Goal: Task Accomplishment & Management: Manage account settings

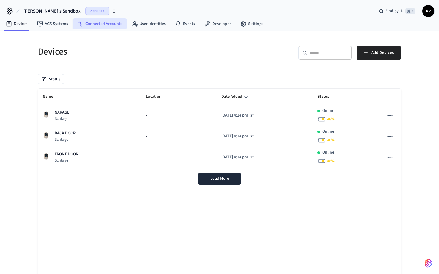
click at [102, 23] on link "Connected Accounts" at bounding box center [100, 24] width 54 height 11
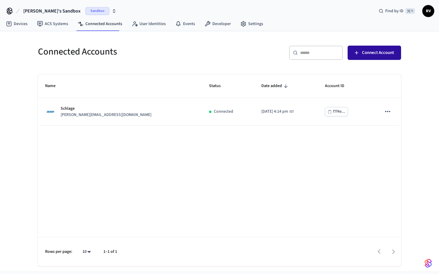
click at [375, 49] on span "Connect Account" at bounding box center [378, 53] width 32 height 8
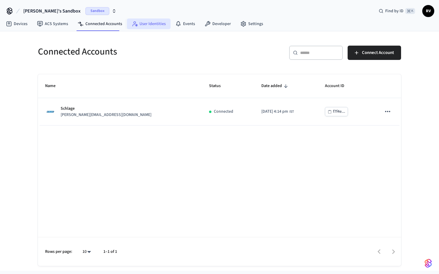
click at [140, 24] on link "User Identities" at bounding box center [149, 24] width 44 height 11
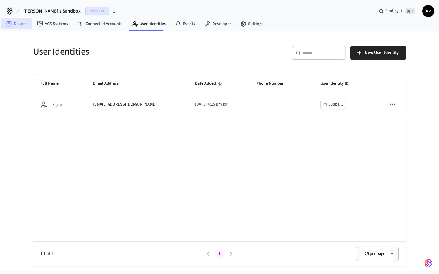
click at [17, 28] on link "Devices" at bounding box center [16, 24] width 31 height 11
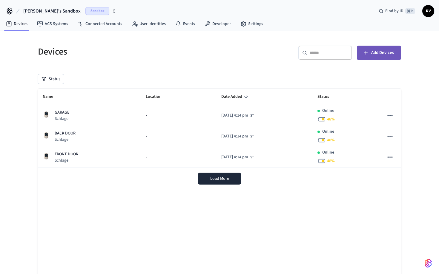
click at [372, 58] on button "Add Devices" at bounding box center [379, 53] width 44 height 14
click at [63, 26] on link "ACS Systems" at bounding box center [52, 24] width 41 height 11
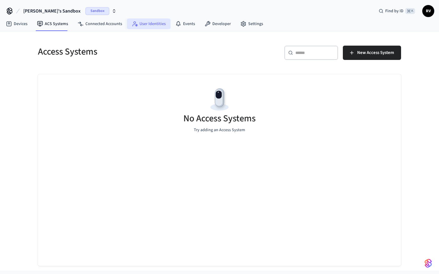
click at [149, 21] on link "User Identities" at bounding box center [149, 24] width 44 height 11
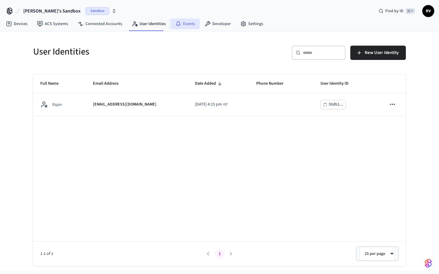
click at [178, 24] on icon at bounding box center [178, 24] width 6 height 6
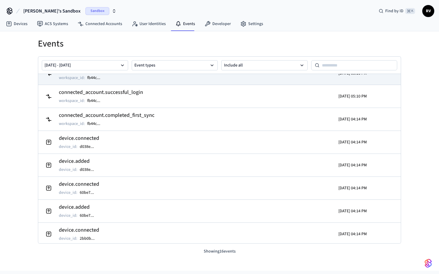
scroll to position [13, 0]
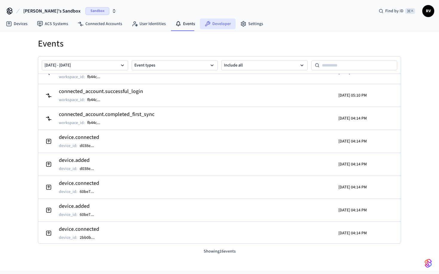
click at [215, 25] on link "Developer" at bounding box center [218, 24] width 36 height 11
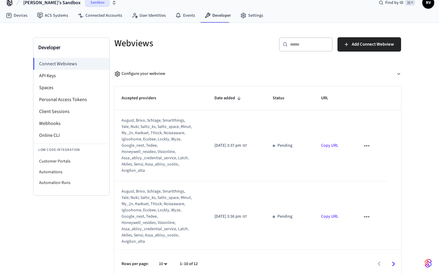
scroll to position [13, 0]
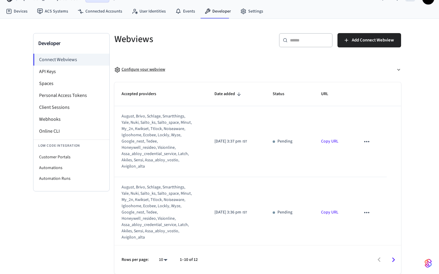
click at [133, 70] on div "Configure your webview" at bounding box center [139, 70] width 51 height 6
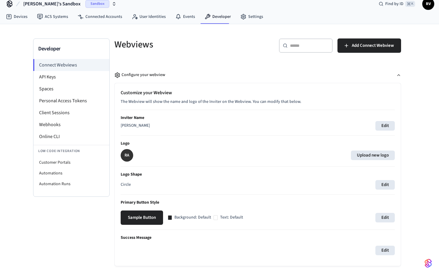
scroll to position [5, 0]
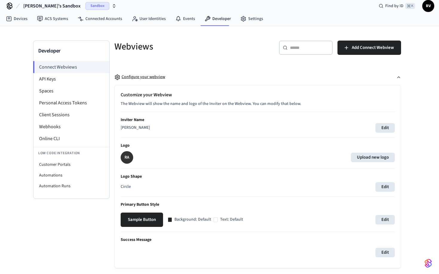
click at [142, 74] on div "Configure your webview" at bounding box center [139, 77] width 51 height 6
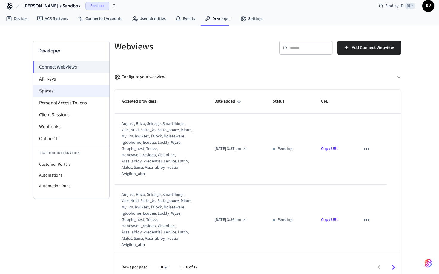
click at [72, 89] on li "Spaces" at bounding box center [71, 91] width 76 height 12
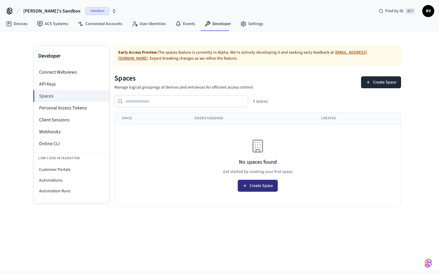
click at [262, 181] on button "Create Space" at bounding box center [258, 186] width 40 height 12
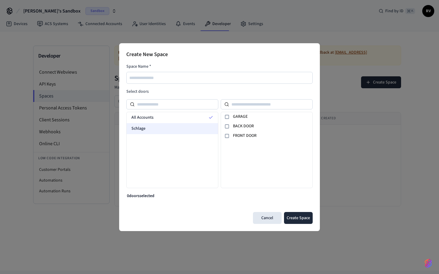
click at [178, 130] on div "Schlage" at bounding box center [172, 128] width 91 height 11
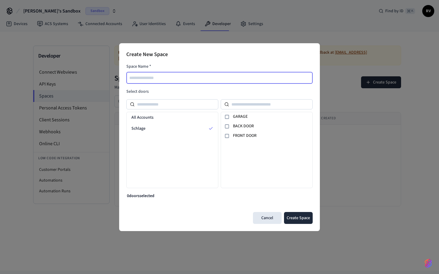
click at [243, 79] on input "text" at bounding box center [220, 77] width 186 height 7
type input "**********"
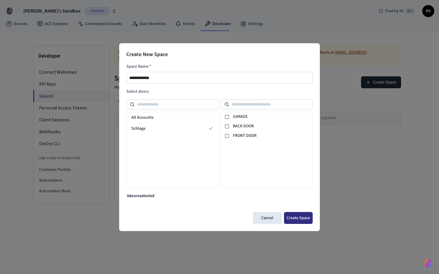
click at [301, 221] on button "Create Space" at bounding box center [298, 218] width 29 height 12
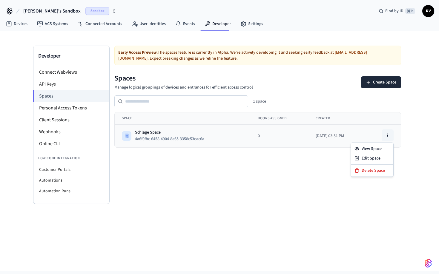
click at [386, 133] on icon "button" at bounding box center [387, 135] width 5 height 5
click at [376, 150] on div "View Space" at bounding box center [372, 149] width 40 height 10
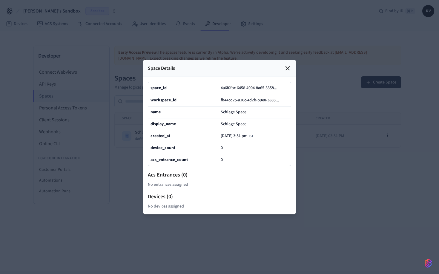
click at [287, 69] on icon at bounding box center [287, 68] width 7 height 7
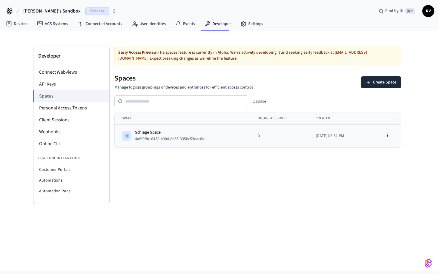
click at [150, 132] on div "Schlage Space" at bounding box center [172, 133] width 74 height 6
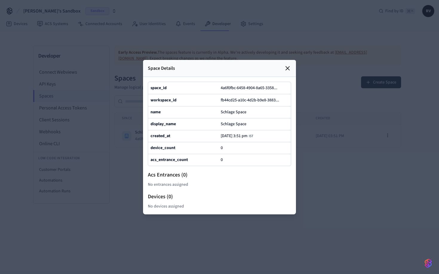
click at [285, 68] on icon at bounding box center [287, 68] width 7 height 7
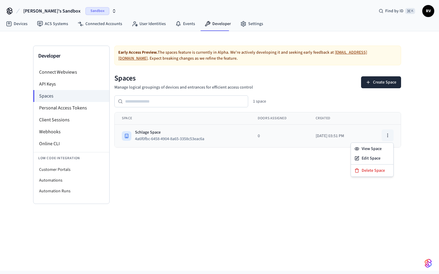
click at [389, 136] on icon "button" at bounding box center [387, 135] width 5 height 5
click at [278, 125] on td "0" at bounding box center [279, 136] width 58 height 23
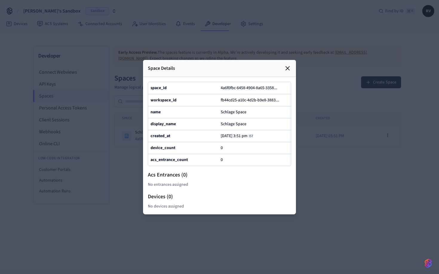
click at [289, 69] on icon at bounding box center [287, 68] width 7 height 7
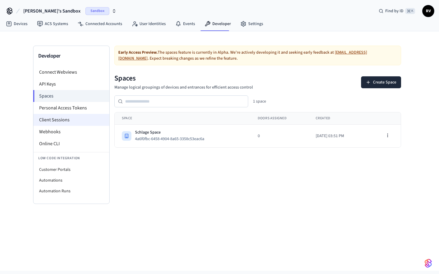
click at [66, 119] on li "Client Sessions" at bounding box center [71, 120] width 76 height 12
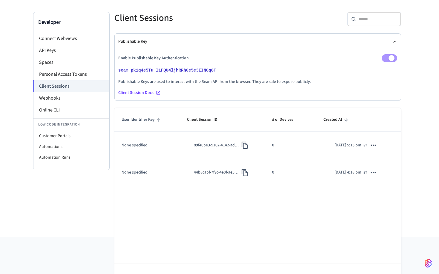
scroll to position [33, 0]
drag, startPoint x: 124, startPoint y: 147, endPoint x: 159, endPoint y: 147, distance: 35.5
click at [159, 147] on td "None specified" at bounding box center [146, 145] width 65 height 27
click at [147, 146] on td "None specified" at bounding box center [146, 145] width 65 height 27
drag, startPoint x: 147, startPoint y: 146, endPoint x: 120, endPoint y: 147, distance: 27.2
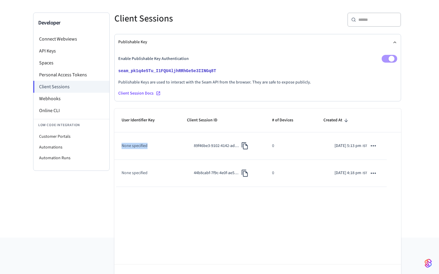
click at [120, 147] on td "None specified" at bounding box center [146, 145] width 65 height 27
click at [394, 60] on span at bounding box center [389, 59] width 16 height 8
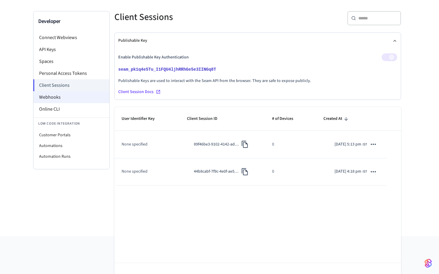
click at [81, 101] on li "Webhooks" at bounding box center [71, 97] width 76 height 12
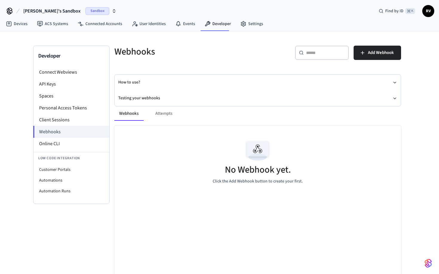
click at [164, 115] on div "Webhooks Attempts" at bounding box center [257, 114] width 286 height 14
click at [164, 114] on div "Webhooks Attempts" at bounding box center [257, 114] width 286 height 14
click at [133, 115] on button "Webhooks" at bounding box center [128, 114] width 29 height 14
click at [370, 58] on button "Add Webhook" at bounding box center [376, 53] width 47 height 14
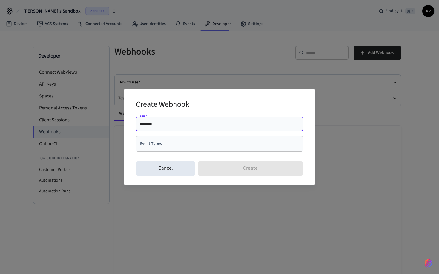
click at [169, 142] on input "Event Types" at bounding box center [214, 144] width 153 height 10
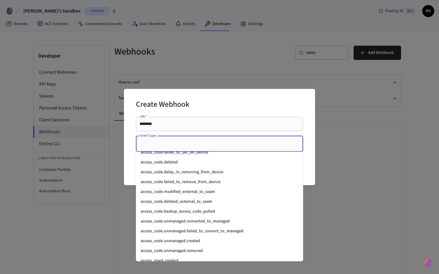
scroll to position [90, 0]
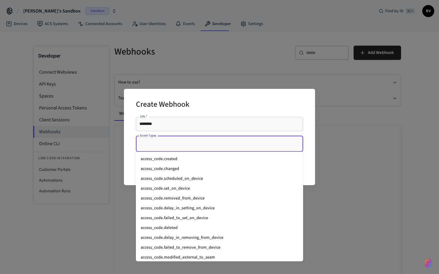
click at [168, 147] on input "Event Types" at bounding box center [214, 144] width 153 height 10
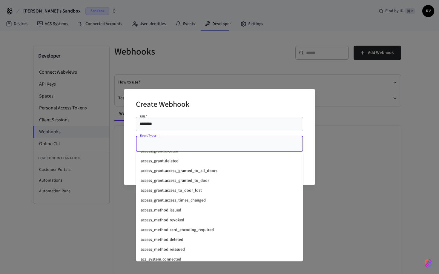
scroll to position [177, 0]
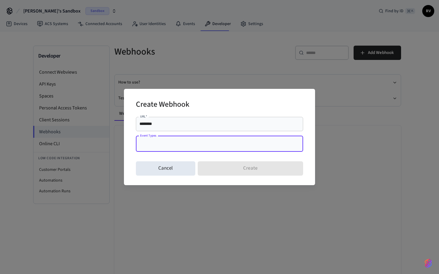
click at [318, 67] on div "Create Webhook URL   * ******** URL   * Event Types Event Types Cancel Create" at bounding box center [219, 137] width 439 height 274
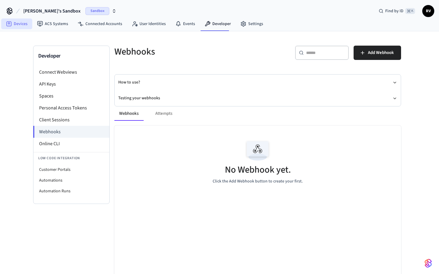
click at [17, 24] on link "Devices" at bounding box center [16, 24] width 31 height 11
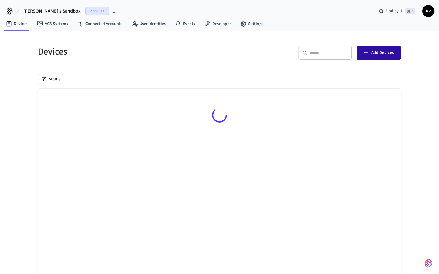
click at [380, 52] on span "Add Devices" at bounding box center [382, 53] width 23 height 8
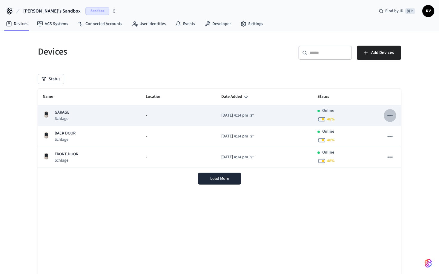
click at [391, 118] on icon "sticky table" at bounding box center [390, 116] width 8 height 8
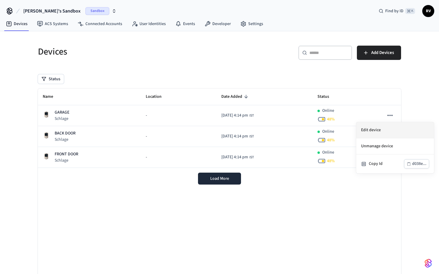
click at [380, 130] on li "Edit device" at bounding box center [395, 130] width 78 height 16
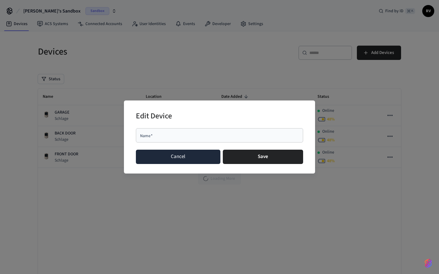
click at [194, 156] on button "Cancel" at bounding box center [178, 157] width 84 height 14
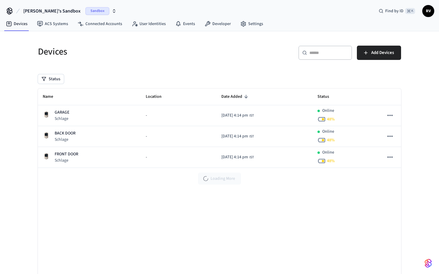
click at [257, 64] on div "​ ​ Add Devices" at bounding box center [312, 55] width 178 height 19
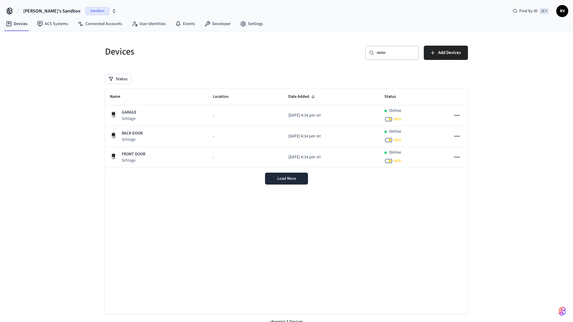
click at [282, 217] on div "Name Location Date Added Status GARAGE Schlage - 2025/10/03 at 4:14 pm IST Onli…" at bounding box center [286, 202] width 363 height 226
click at [253, 25] on link "Settings" at bounding box center [251, 24] width 32 height 11
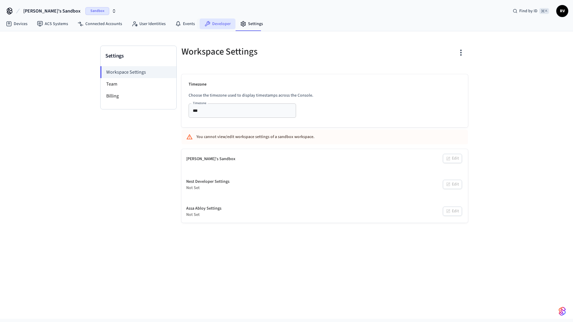
click at [210, 24] on link "Developer" at bounding box center [218, 24] width 36 height 11
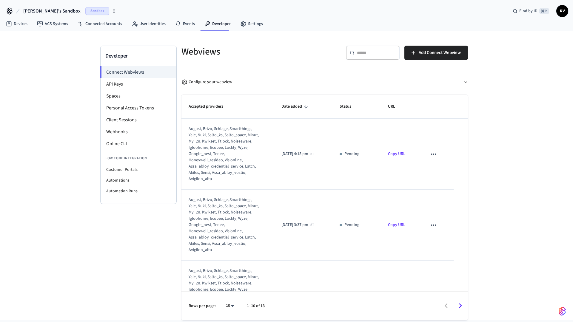
click at [400, 155] on link "Copy URL" at bounding box center [396, 154] width 17 height 6
click at [431, 58] on button "Add Connect Webview" at bounding box center [436, 53] width 64 height 14
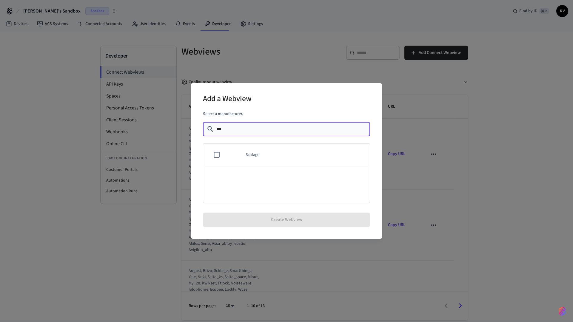
type input "***"
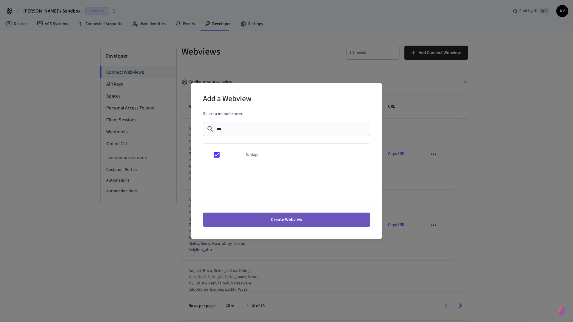
click at [249, 222] on button "Create Webview" at bounding box center [286, 220] width 167 height 14
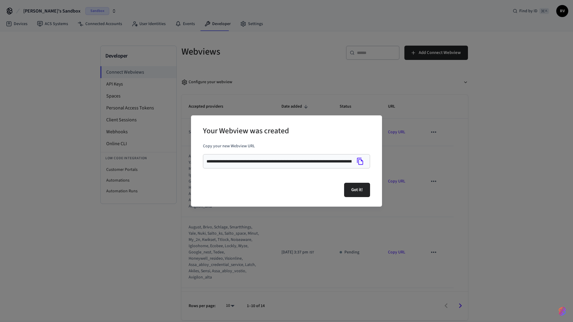
click at [358, 161] on icon "Copy" at bounding box center [360, 161] width 6 height 7
click at [356, 190] on button "Got it!" at bounding box center [357, 190] width 26 height 14
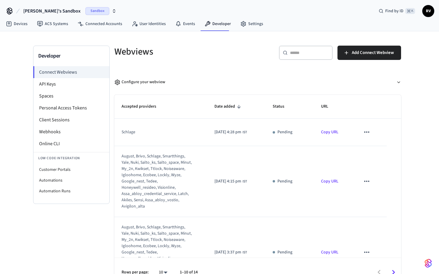
click at [199, 64] on div "Webviews" at bounding box center [180, 51] width 147 height 26
click at [113, 10] on icon "button" at bounding box center [114, 10] width 2 height 1
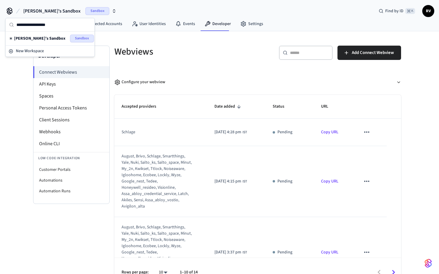
click at [113, 10] on icon "button" at bounding box center [114, 10] width 2 height 1
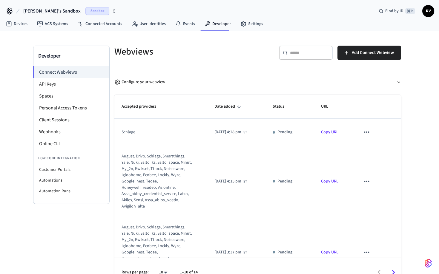
click at [112, 10] on icon "button" at bounding box center [114, 11] width 5 height 5
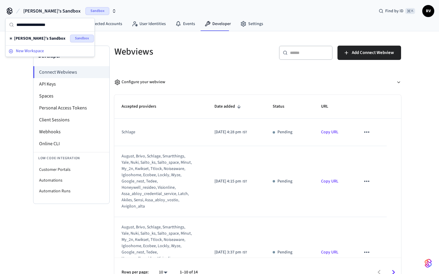
click at [56, 52] on div "New Workspace" at bounding box center [50, 51] width 83 height 6
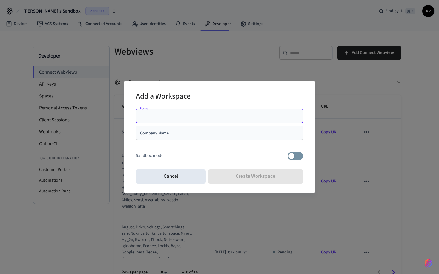
click at [183, 119] on div "Name" at bounding box center [219, 116] width 167 height 14
type input "****"
click at [156, 132] on input "Company Name" at bounding box center [219, 133] width 160 height 6
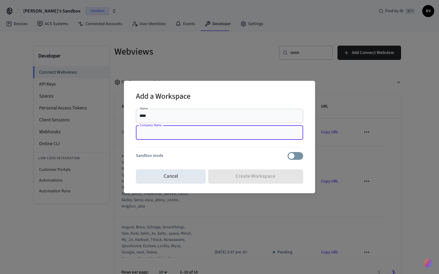
click at [227, 150] on div at bounding box center [219, 148] width 167 height 7
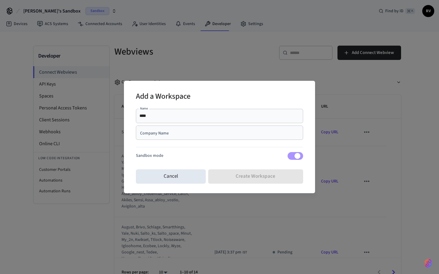
click at [206, 134] on input "Company Name" at bounding box center [219, 133] width 160 height 6
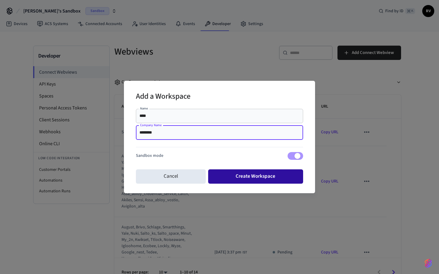
type input "********"
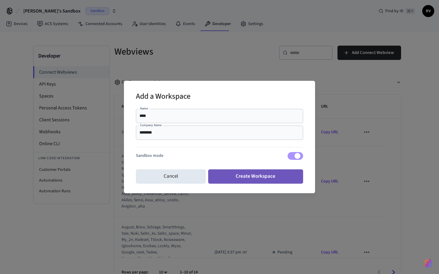
click at [259, 182] on button "Create Workspace" at bounding box center [255, 177] width 95 height 14
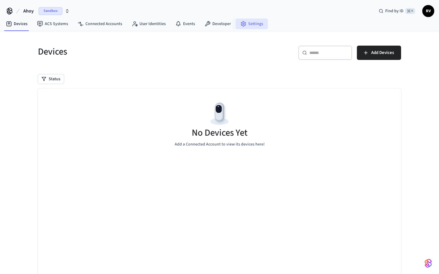
click at [242, 25] on icon at bounding box center [243, 23] width 4 height 5
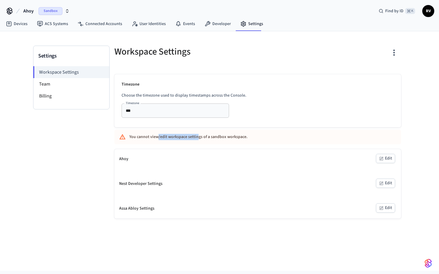
drag, startPoint x: 157, startPoint y: 139, endPoint x: 197, endPoint y: 139, distance: 40.0
click at [197, 139] on div "You cannot view/edit workspace settings of a sandbox workspace." at bounding box center [239, 137] width 221 height 11
click at [214, 23] on link "Developer" at bounding box center [218, 24] width 36 height 11
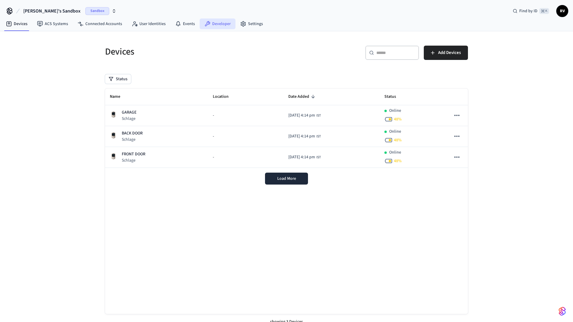
click at [222, 28] on link "Developer" at bounding box center [218, 24] width 36 height 11
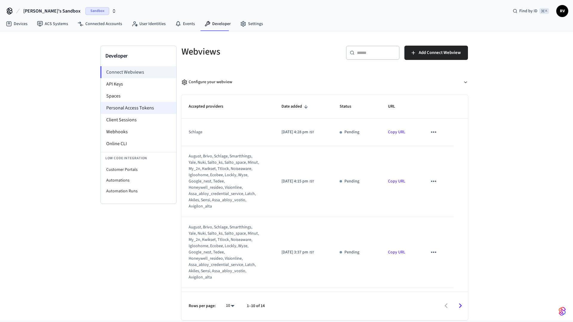
click at [134, 109] on li "Personal Access Tokens" at bounding box center [139, 108] width 76 height 12
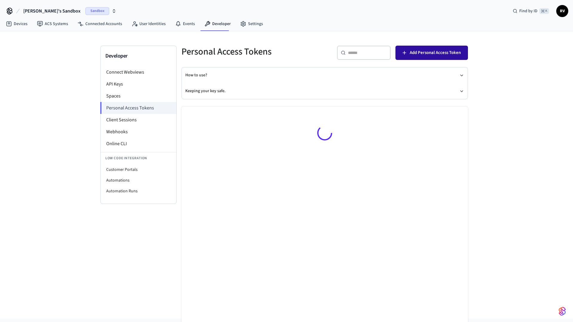
click at [423, 53] on span "Add Personal Access Token" at bounding box center [435, 53] width 51 height 8
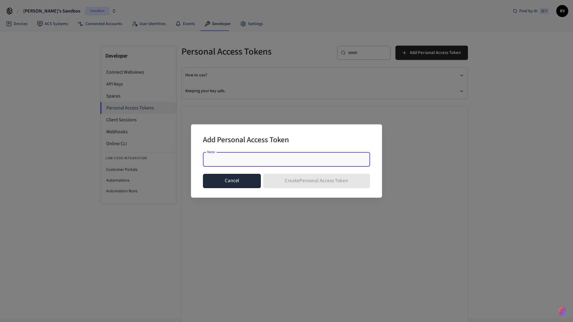
click at [228, 183] on button "Cancel" at bounding box center [232, 181] width 58 height 14
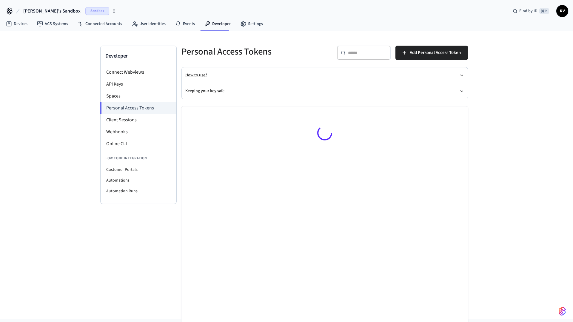
click at [463, 75] on icon "button" at bounding box center [461, 75] width 5 height 5
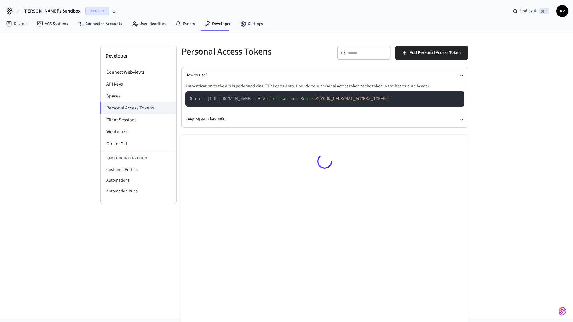
click at [455, 113] on button "Keeping your key safe." at bounding box center [324, 120] width 279 height 16
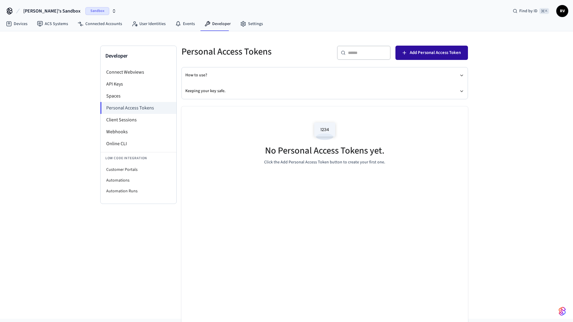
click at [428, 56] on span "Add Personal Access Token" at bounding box center [435, 53] width 51 height 8
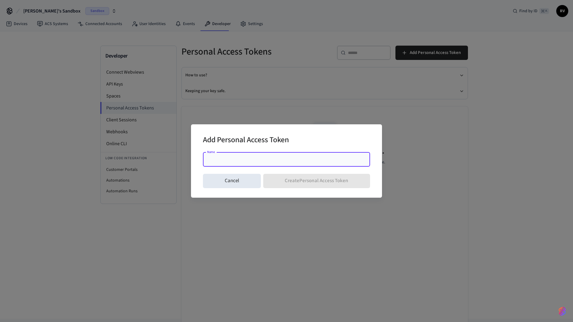
click at [275, 161] on input "Name" at bounding box center [287, 160] width 160 height 6
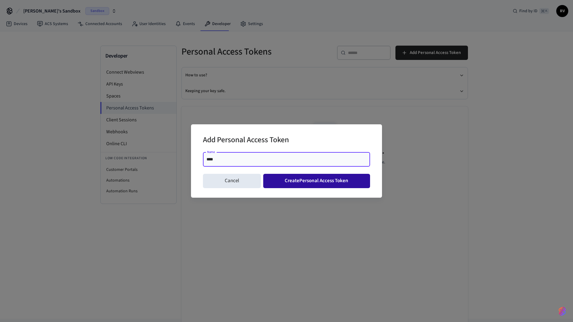
type input "****"
click at [293, 186] on button "Create Personal Access Token" at bounding box center [316, 181] width 107 height 14
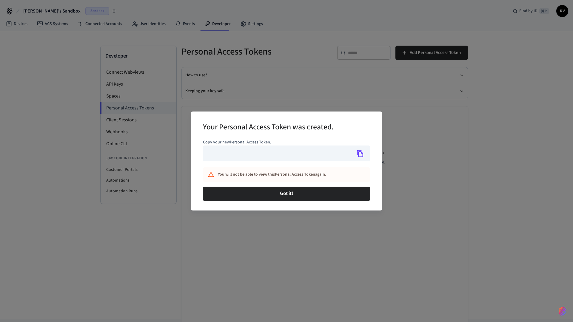
type input "**********"
drag, startPoint x: 253, startPoint y: 175, endPoint x: 299, endPoint y: 175, distance: 46.0
click at [299, 175] on div "You will not be able to view this Personal Access Token again." at bounding box center [281, 174] width 126 height 11
click at [360, 155] on icon "Copy" at bounding box center [360, 154] width 8 height 8
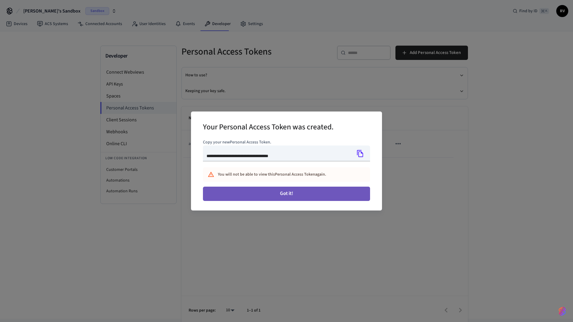
click at [332, 189] on button "Got it!" at bounding box center [286, 194] width 167 height 14
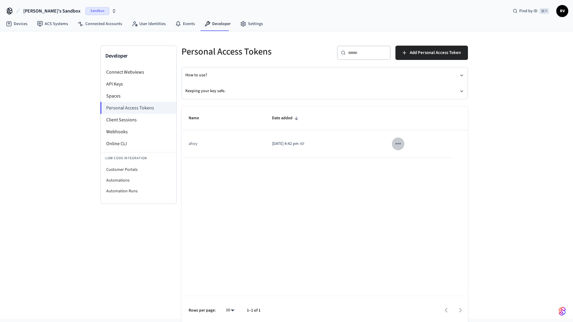
click at [402, 145] on icon "sticky table" at bounding box center [398, 144] width 8 height 8
click at [407, 145] on div at bounding box center [286, 161] width 573 height 322
